Goal: Task Accomplishment & Management: Manage account settings

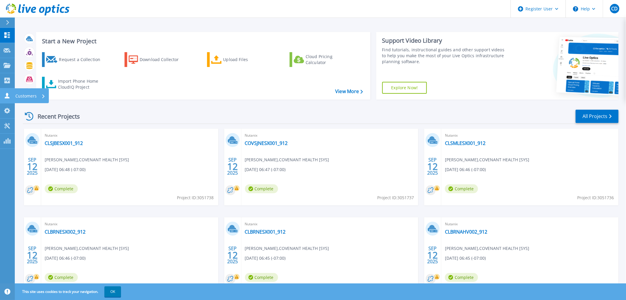
click at [6, 98] on icon at bounding box center [7, 96] width 5 height 6
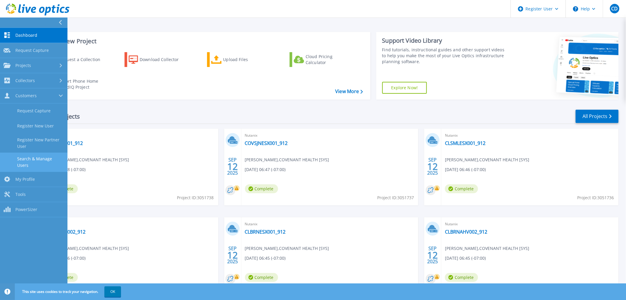
click at [35, 156] on link "Search & Manage Users" at bounding box center [33, 161] width 67 height 19
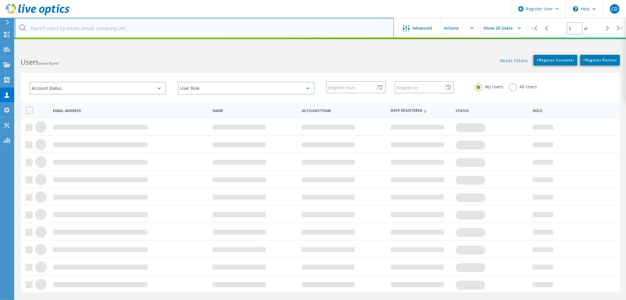
click at [70, 31] on input "text" at bounding box center [205, 28] width 380 height 21
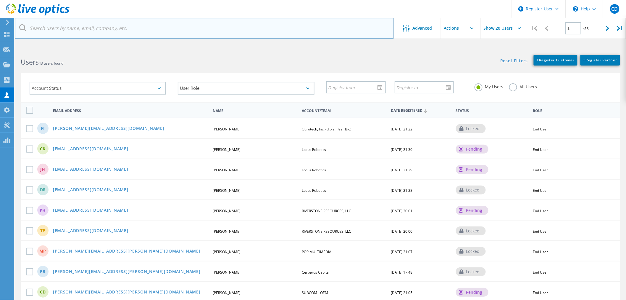
type input "[DOMAIN_NAME]"
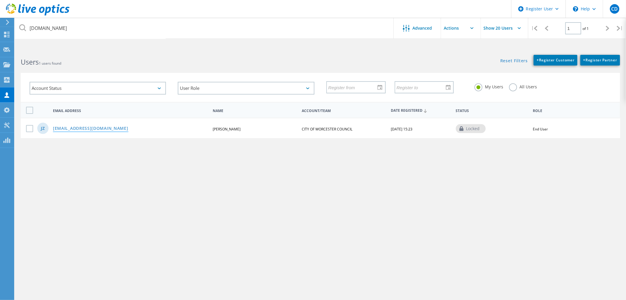
click at [103, 126] on link "[EMAIL_ADDRESS][DOMAIN_NAME]" at bounding box center [90, 128] width 75 height 5
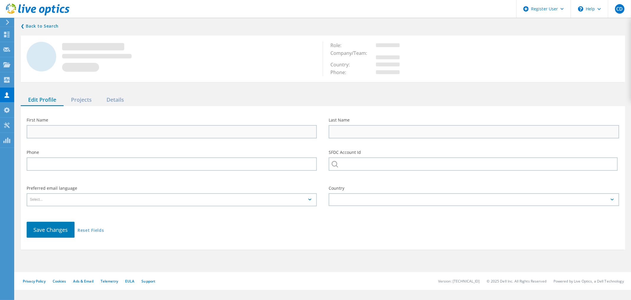
type input "[PERSON_NAME]"
type input "CITY OF WORCESTER COUNCIL"
type input "English"
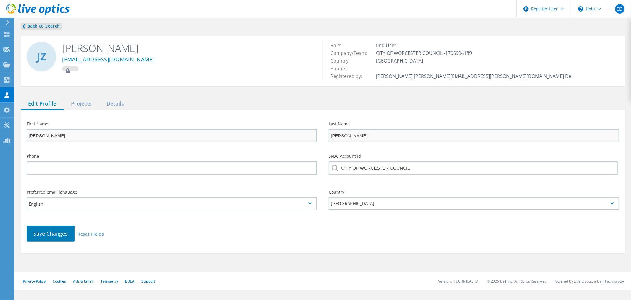
click at [37, 27] on link "❮ Back to Search" at bounding box center [41, 25] width 41 height 7
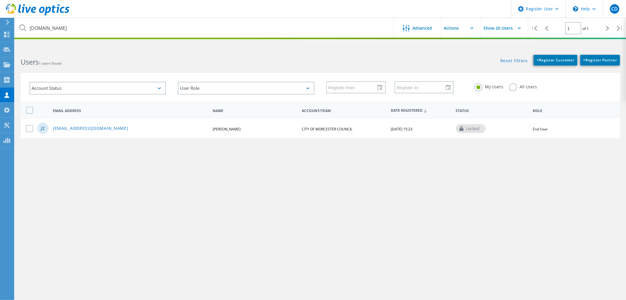
click at [511, 87] on label "All Users" at bounding box center [523, 86] width 28 height 6
click at [0, 0] on input "All Users" at bounding box center [0, 0] width 0 height 0
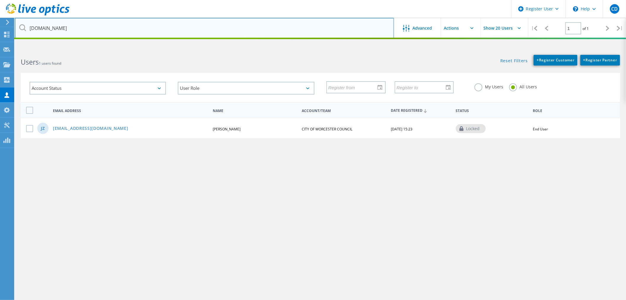
click at [72, 33] on input "[DOMAIN_NAME]" at bounding box center [205, 28] width 380 height 21
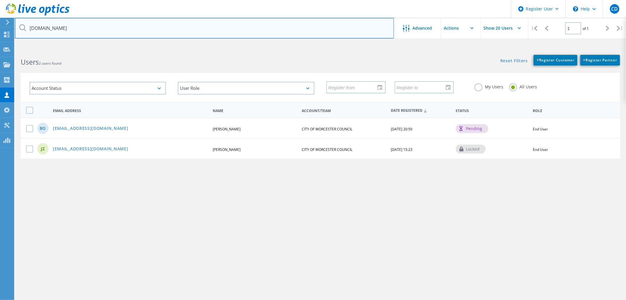
click at [38, 28] on input "[DOMAIN_NAME]" at bounding box center [205, 28] width 380 height 21
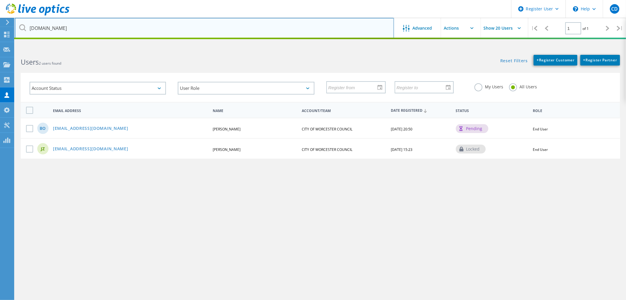
type input "[DOMAIN_NAME]"
click at [349, 30] on input "[DOMAIN_NAME]" at bounding box center [205, 28] width 380 height 21
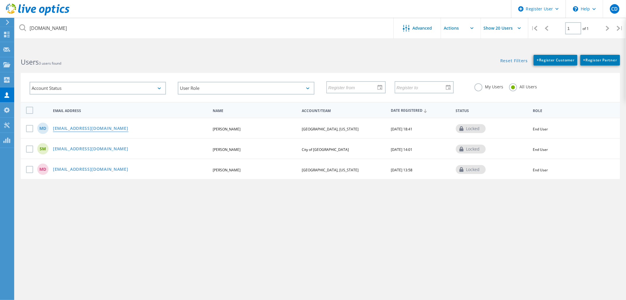
click at [98, 126] on link "[EMAIL_ADDRESS][DOMAIN_NAME]" at bounding box center [90, 128] width 75 height 5
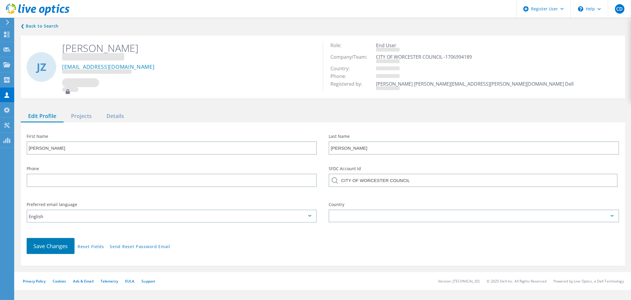
type input "[PERSON_NAME]"
type input "[GEOGRAPHIC_DATA], [US_STATE]"
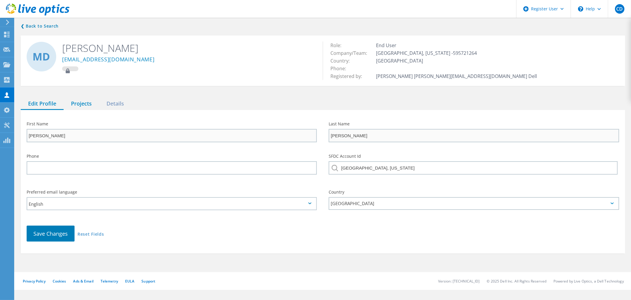
click at [77, 98] on div "Projects" at bounding box center [82, 104] width 36 height 12
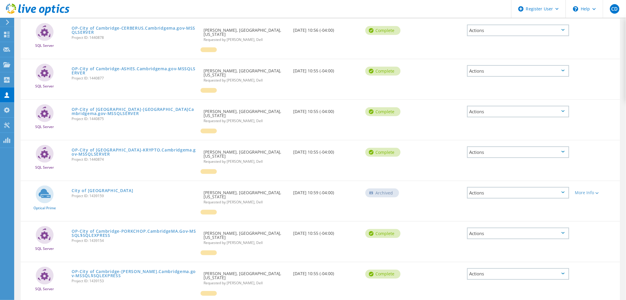
scroll to position [263, 0]
